Goal: Navigation & Orientation: Understand site structure

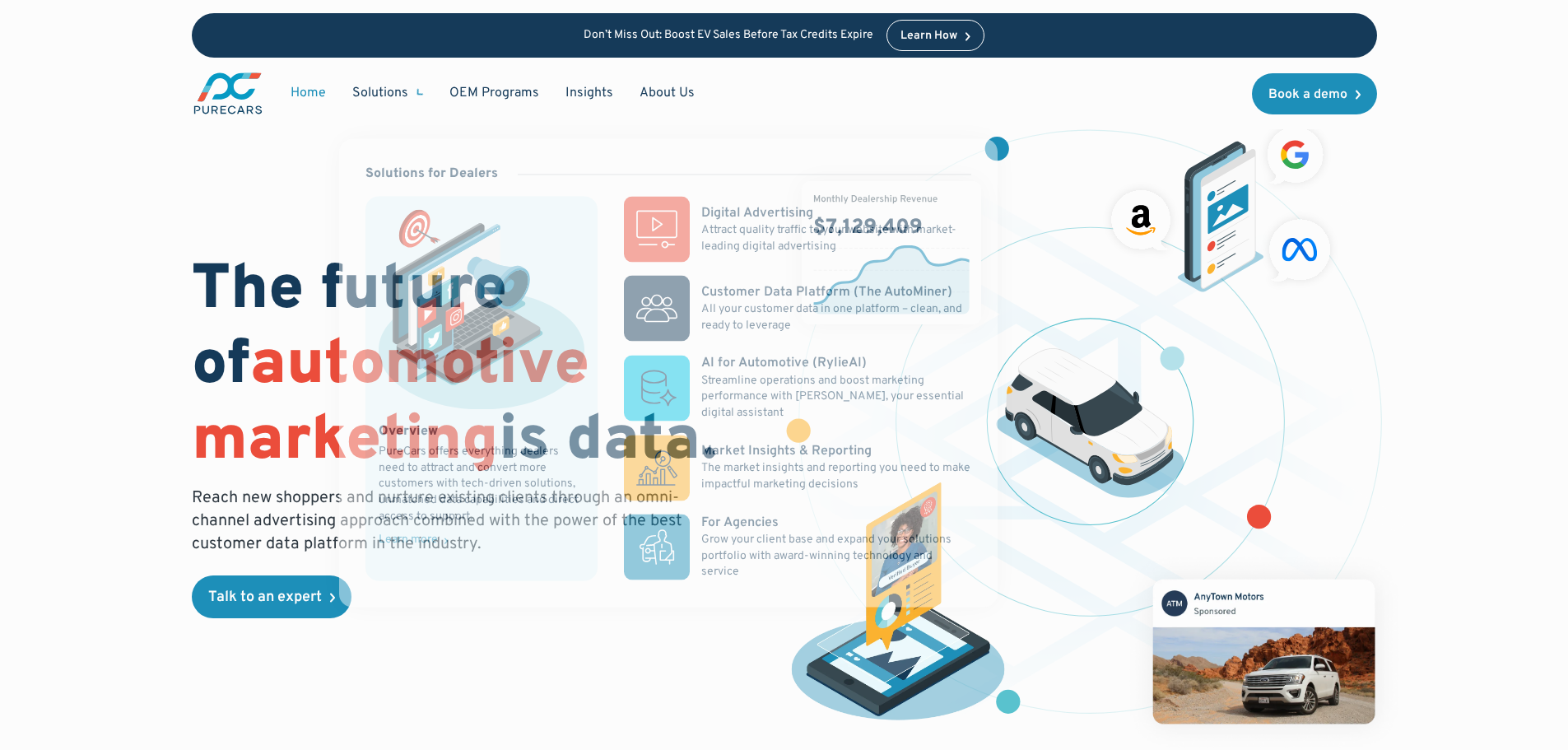
click at [389, 96] on div "Solutions" at bounding box center [380, 93] width 56 height 18
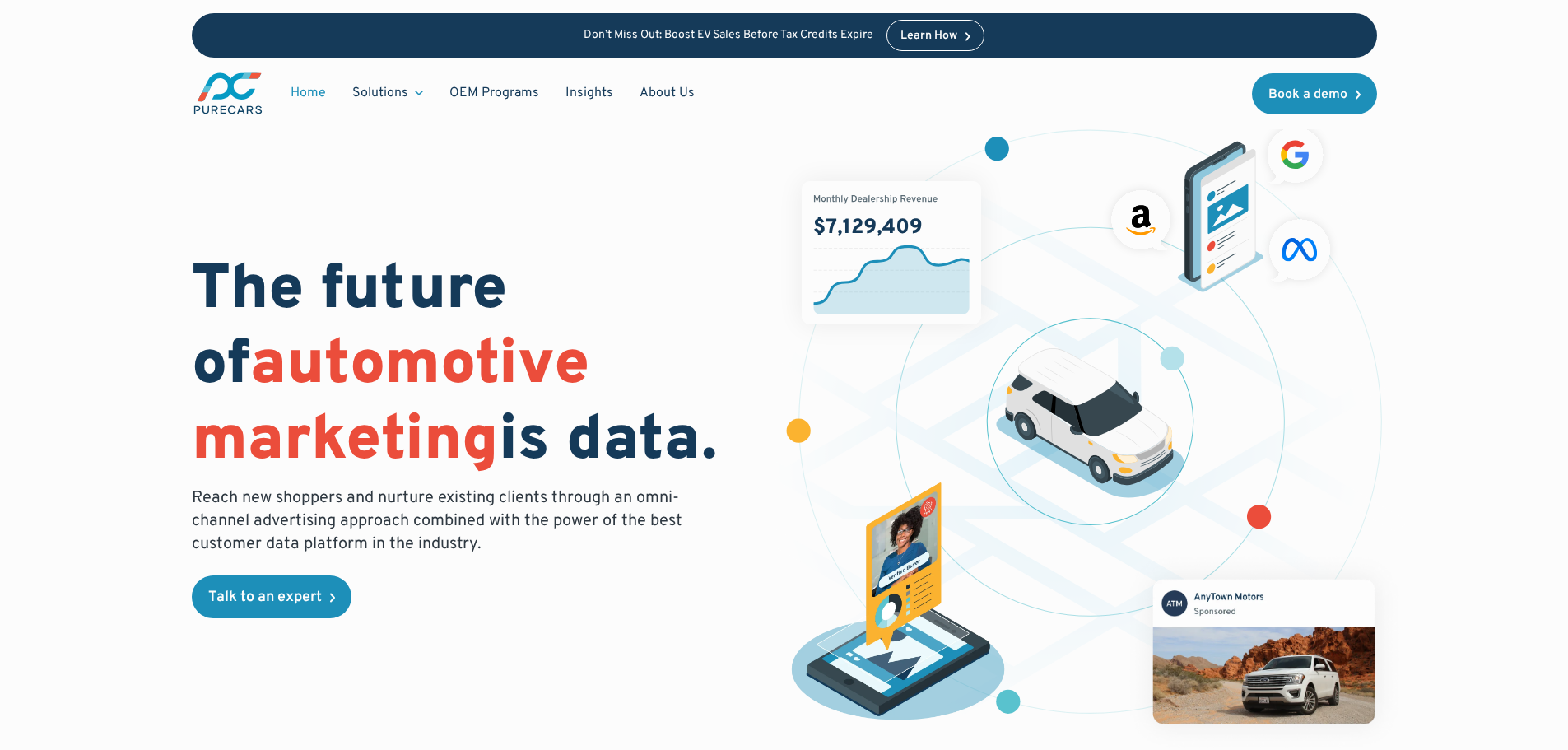
click at [389, 96] on div "Solutions" at bounding box center [380, 93] width 56 height 18
click at [533, 100] on link "OEM Programs" at bounding box center [494, 93] width 116 height 31
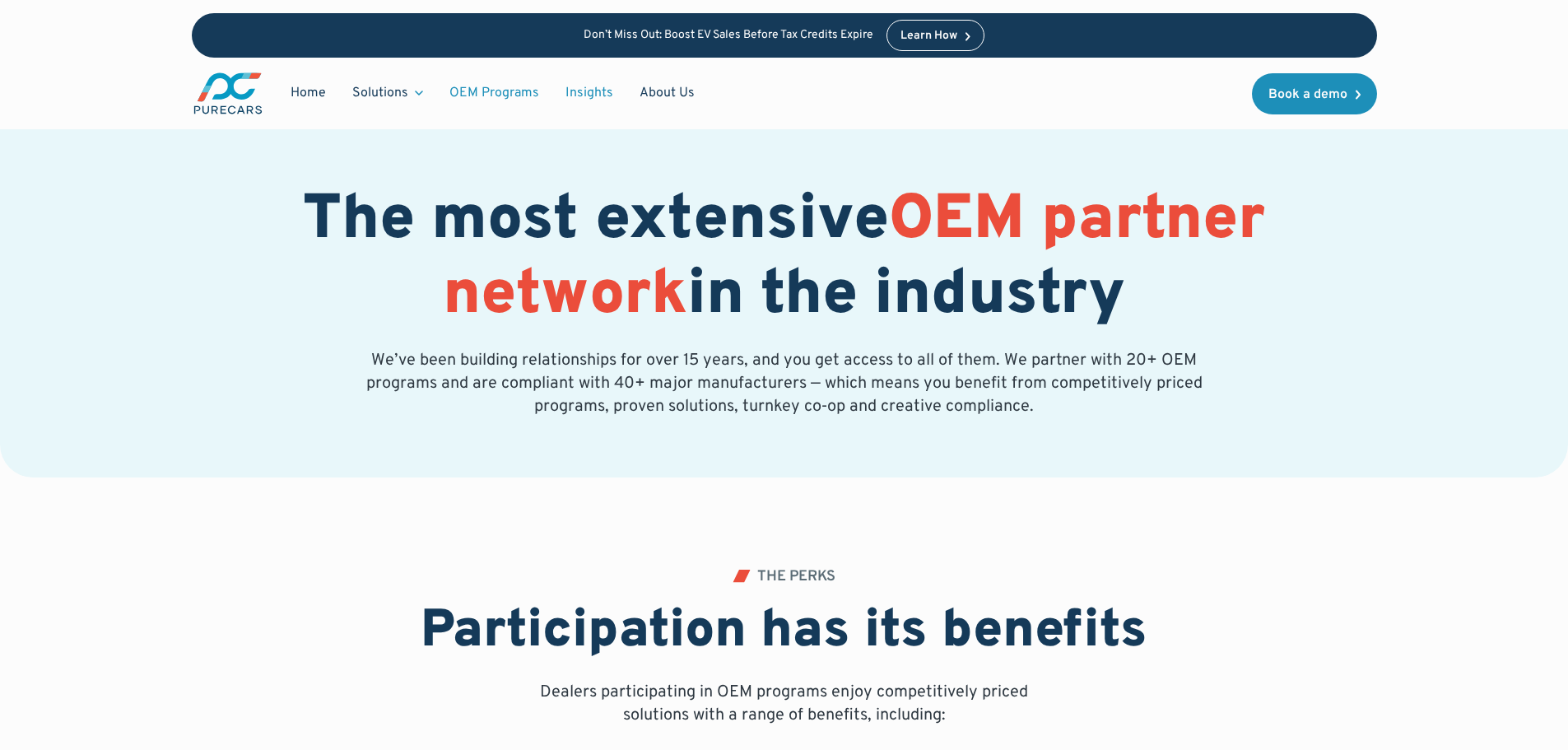
click at [586, 91] on link "Insights" at bounding box center [588, 93] width 74 height 31
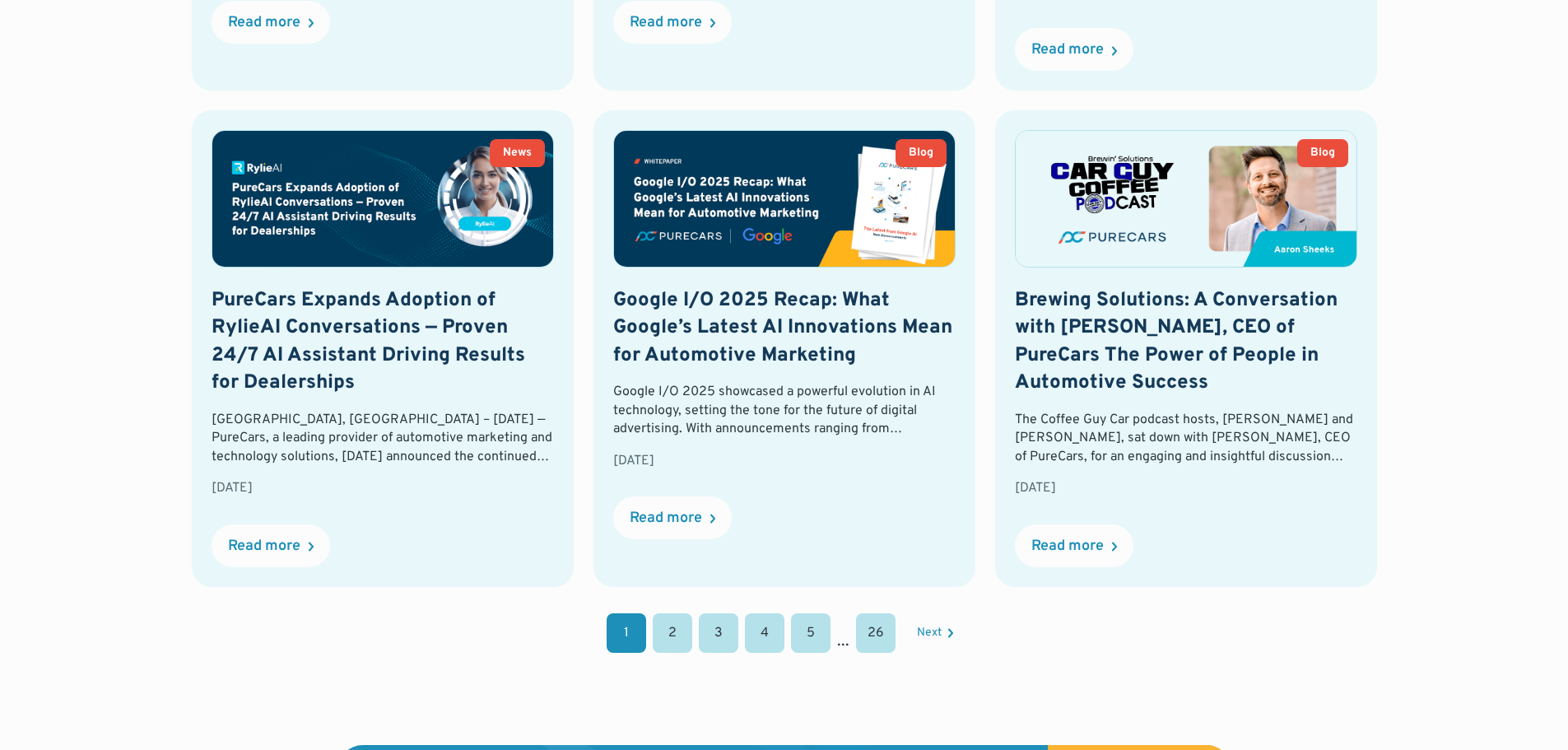
scroll to position [1646, 0]
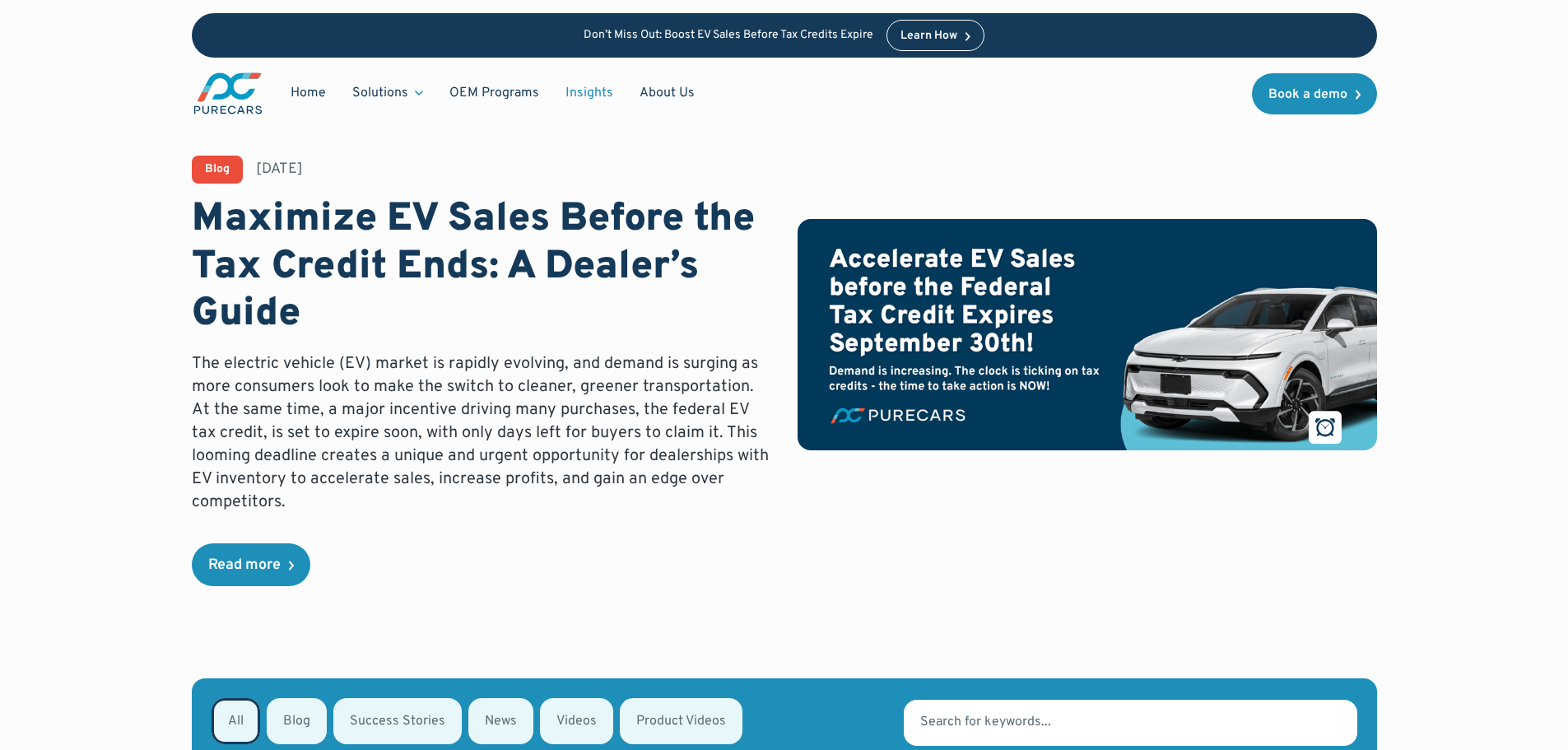
scroll to position [0, 0]
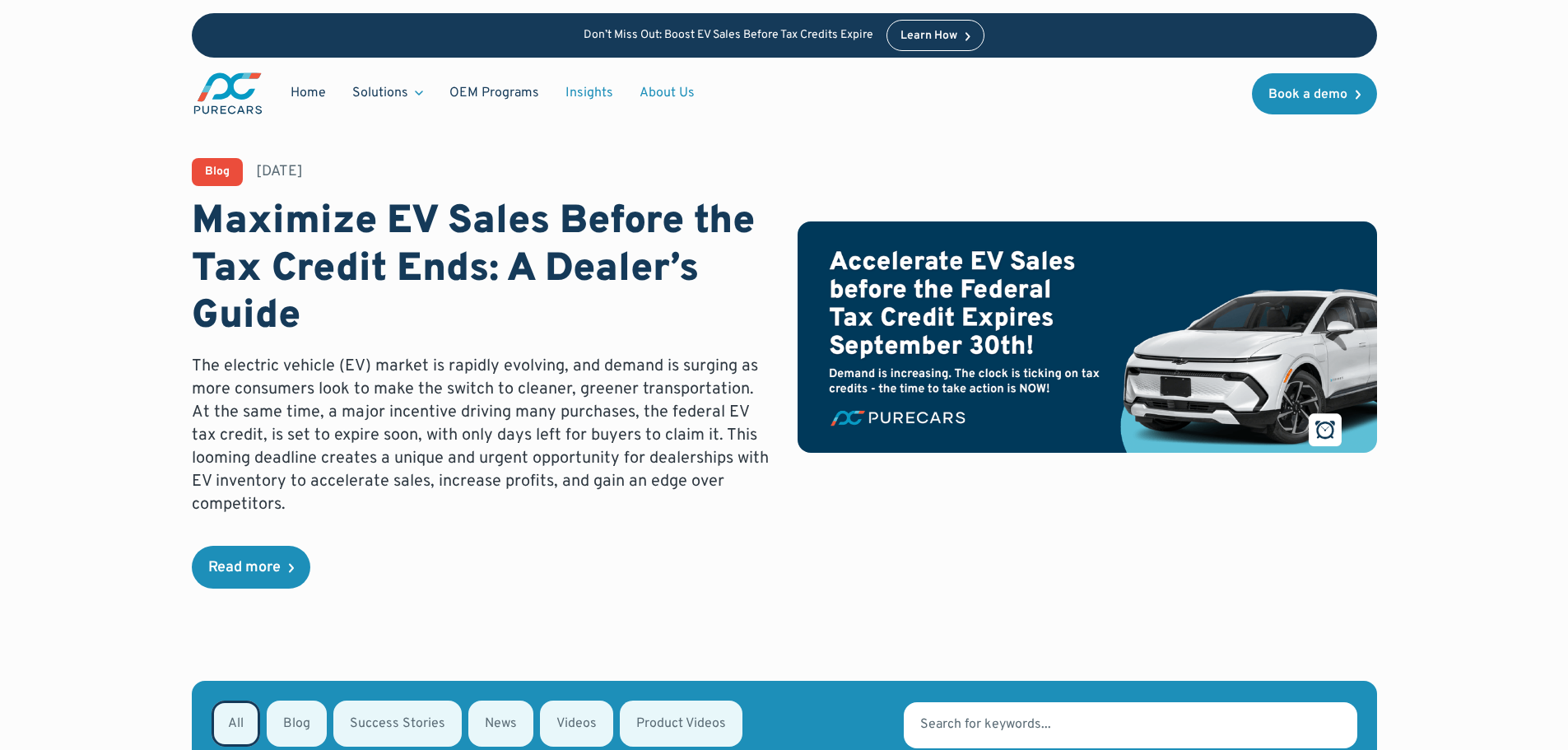
click at [684, 95] on link "About Us" at bounding box center [667, 93] width 82 height 31
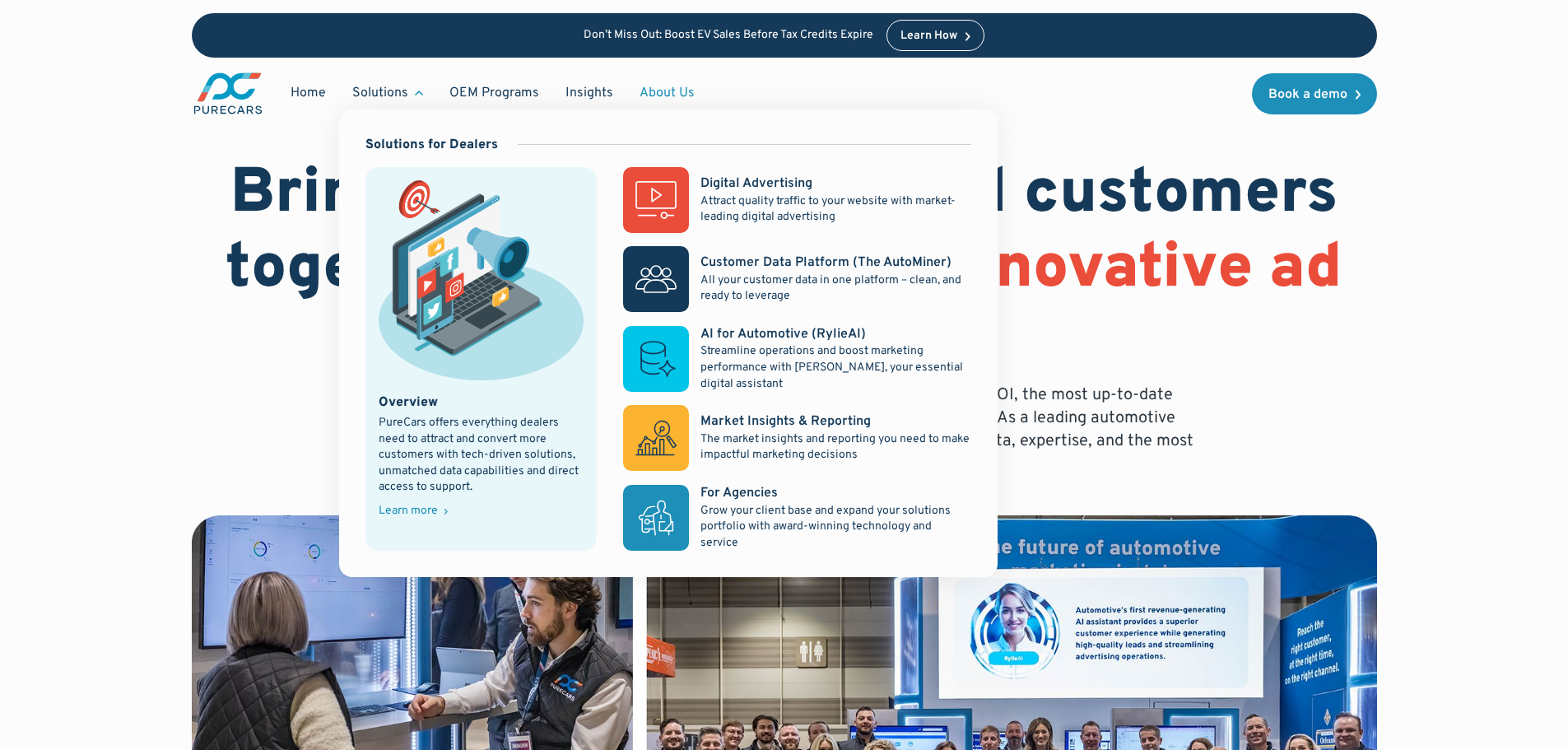
click at [378, 86] on div "Solutions" at bounding box center [380, 93] width 56 height 18
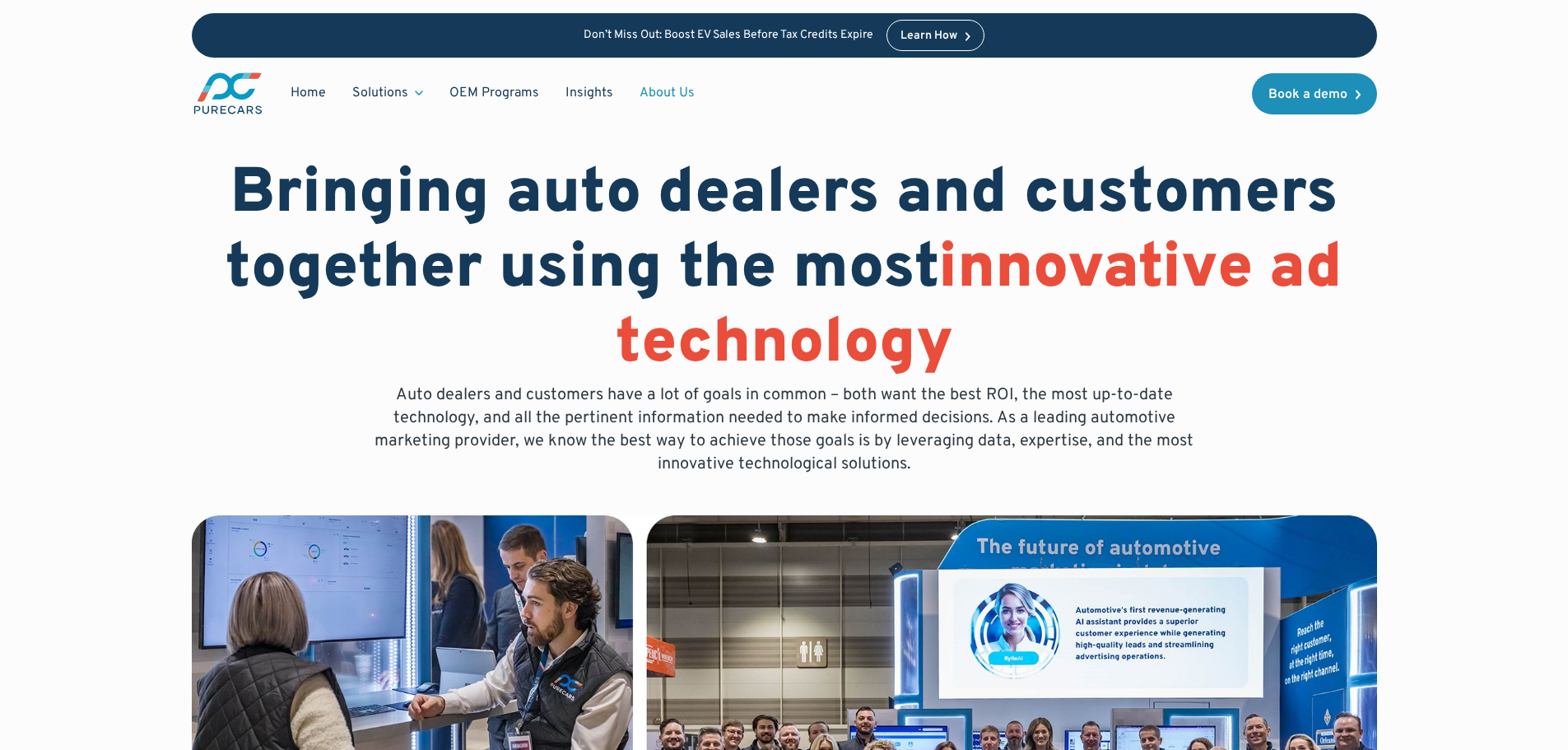
click at [378, 86] on div "Solutions" at bounding box center [380, 93] width 56 height 18
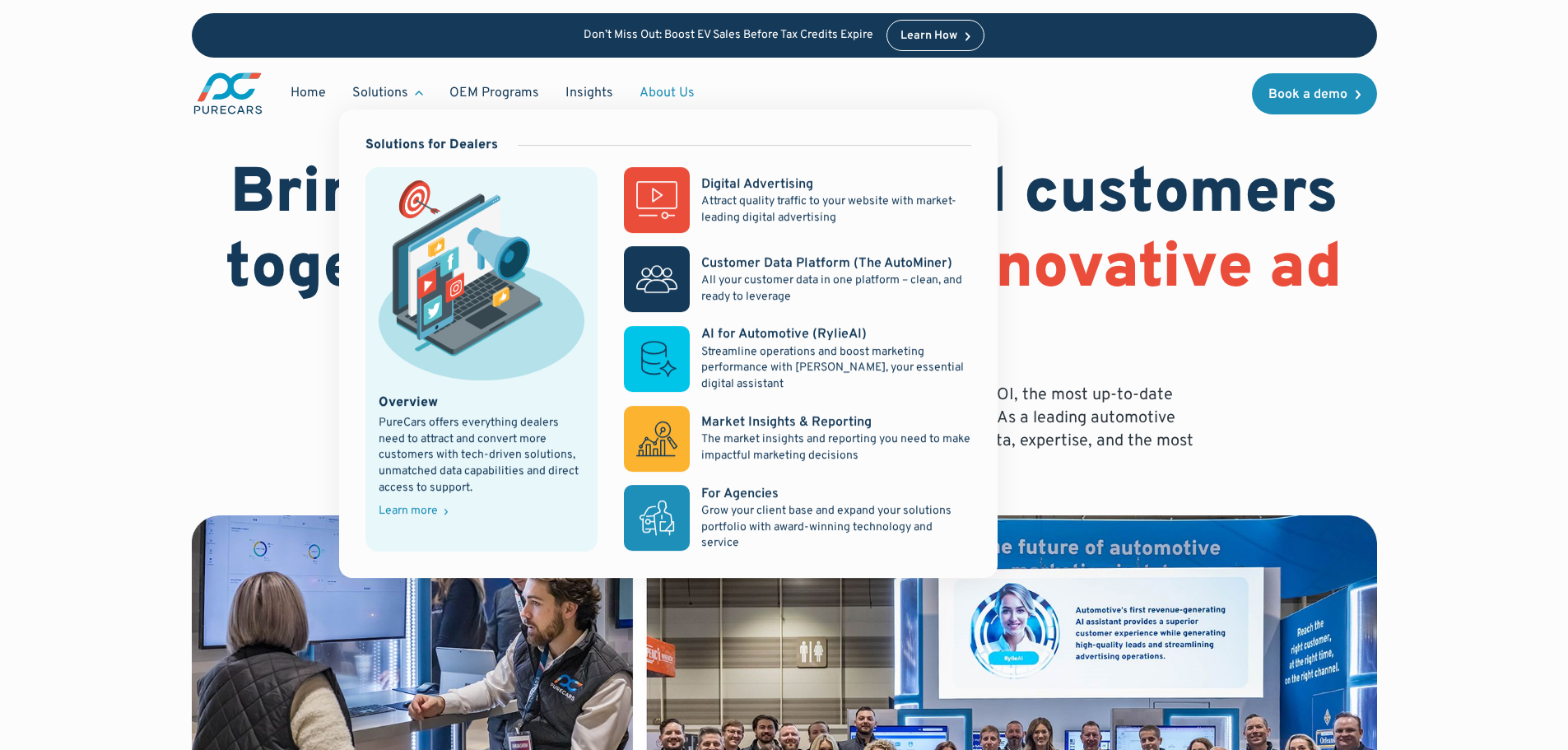
click at [378, 86] on div "Solutions" at bounding box center [380, 93] width 56 height 18
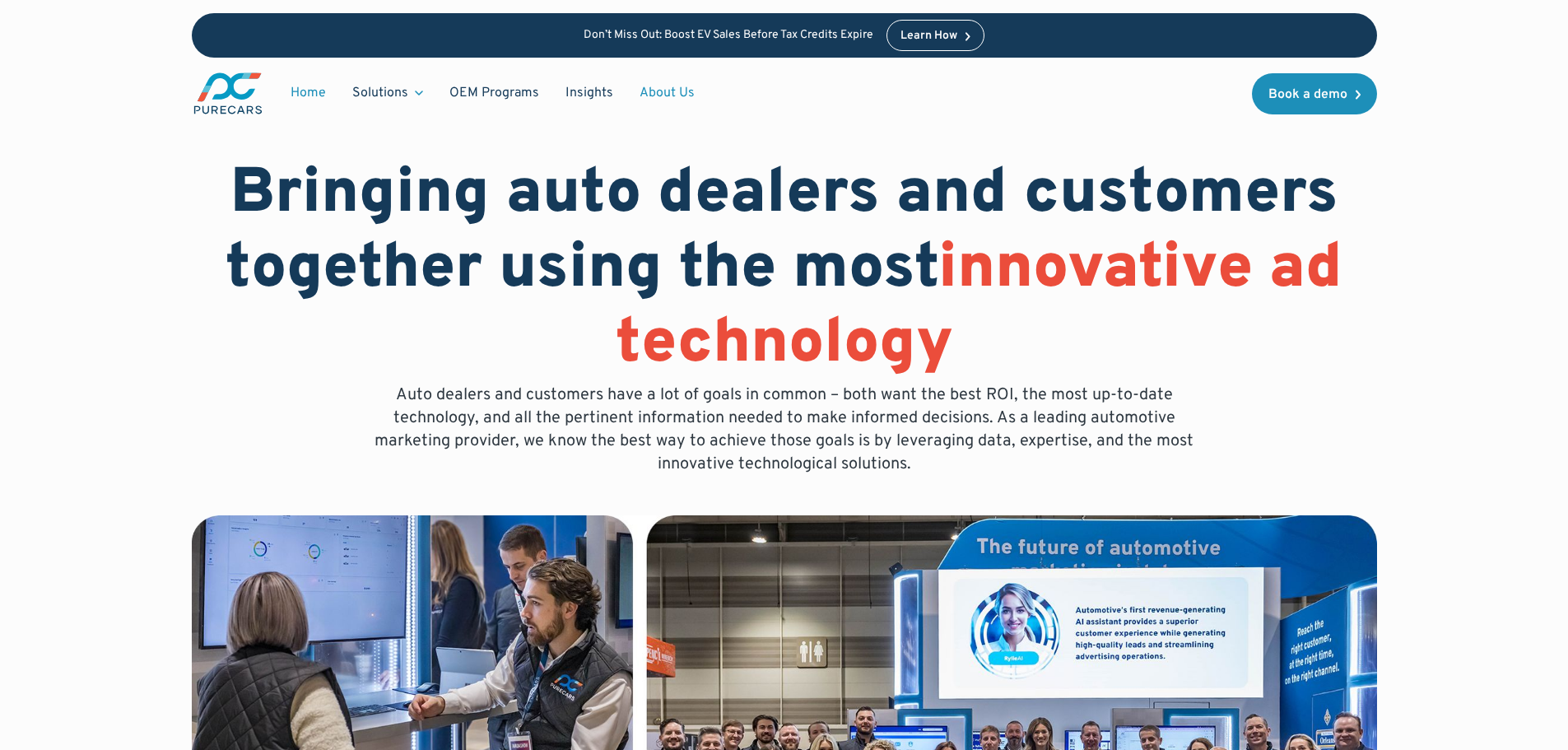
click at [317, 86] on link "Home" at bounding box center [308, 93] width 62 height 31
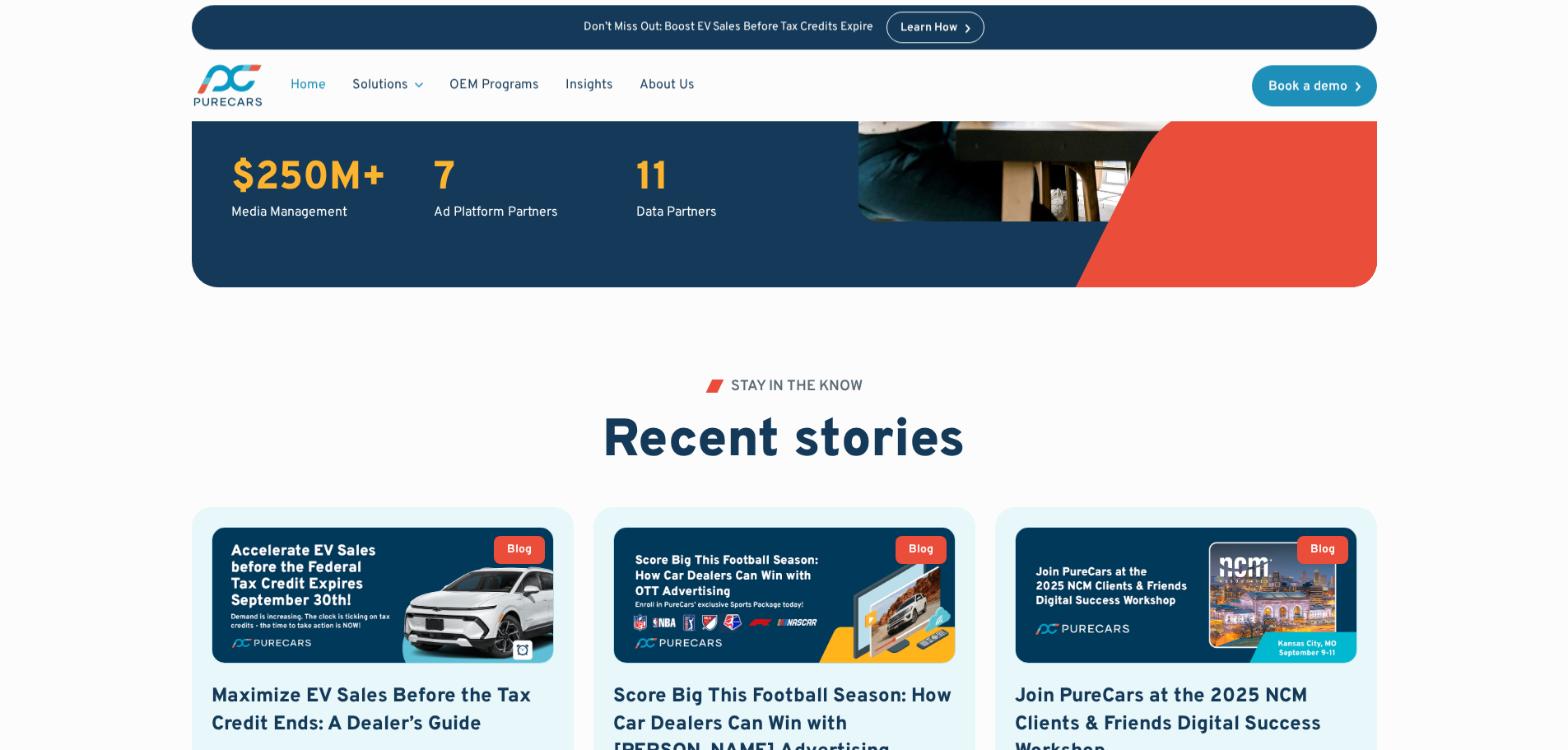
scroll to position [3067, 0]
